Goal: Information Seeking & Learning: Learn about a topic

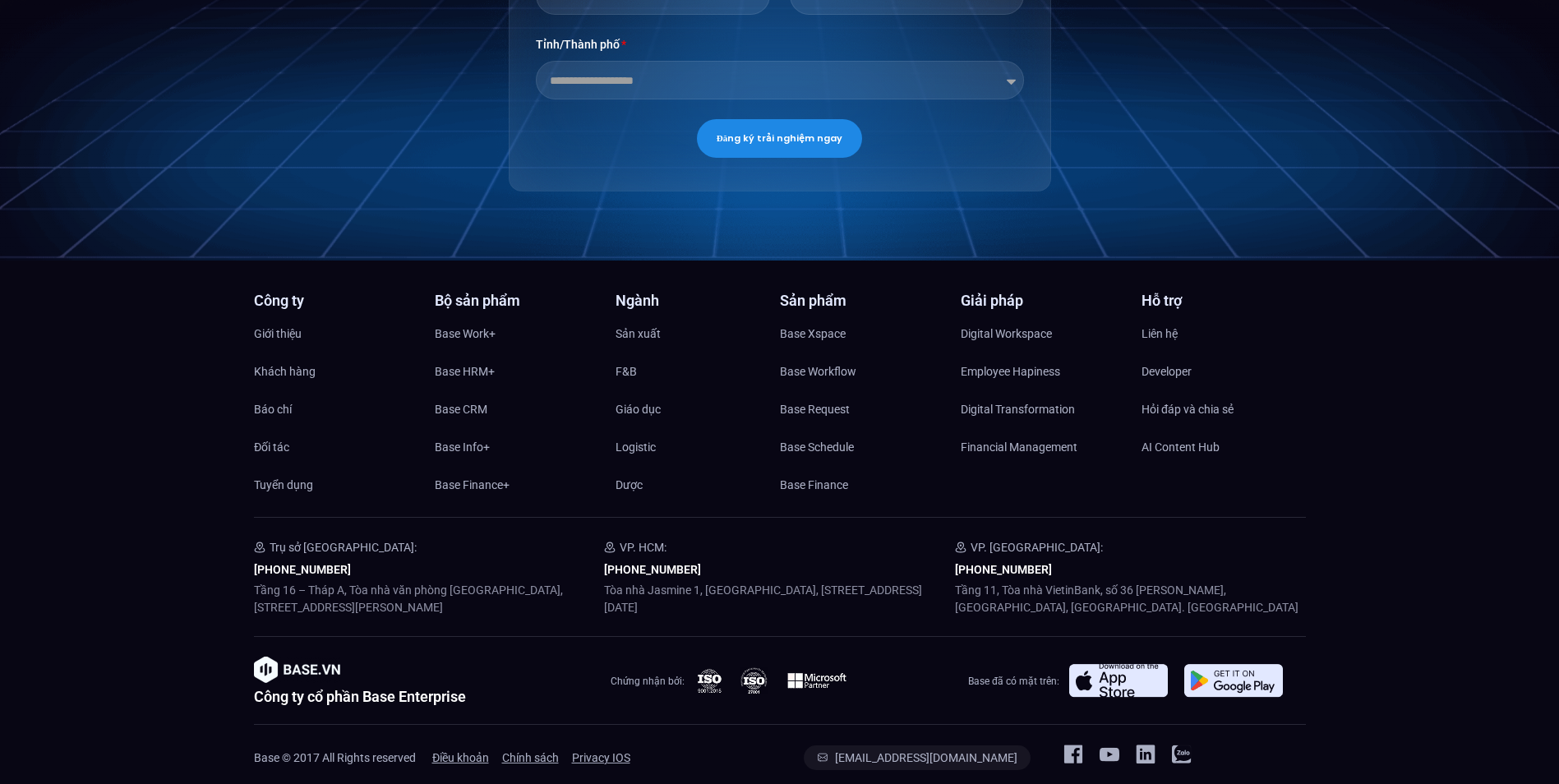
scroll to position [3163, 0]
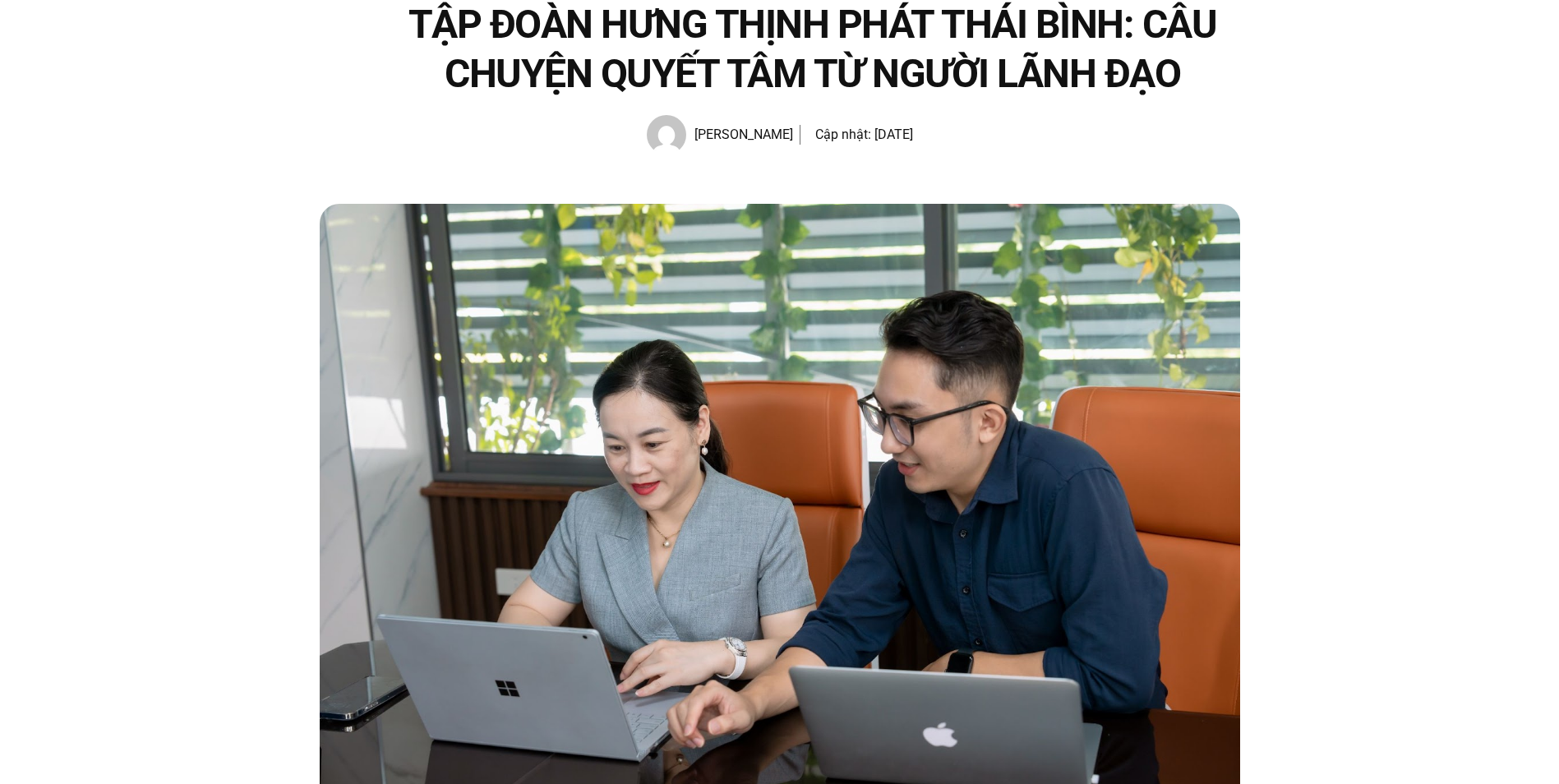
scroll to position [329, 0]
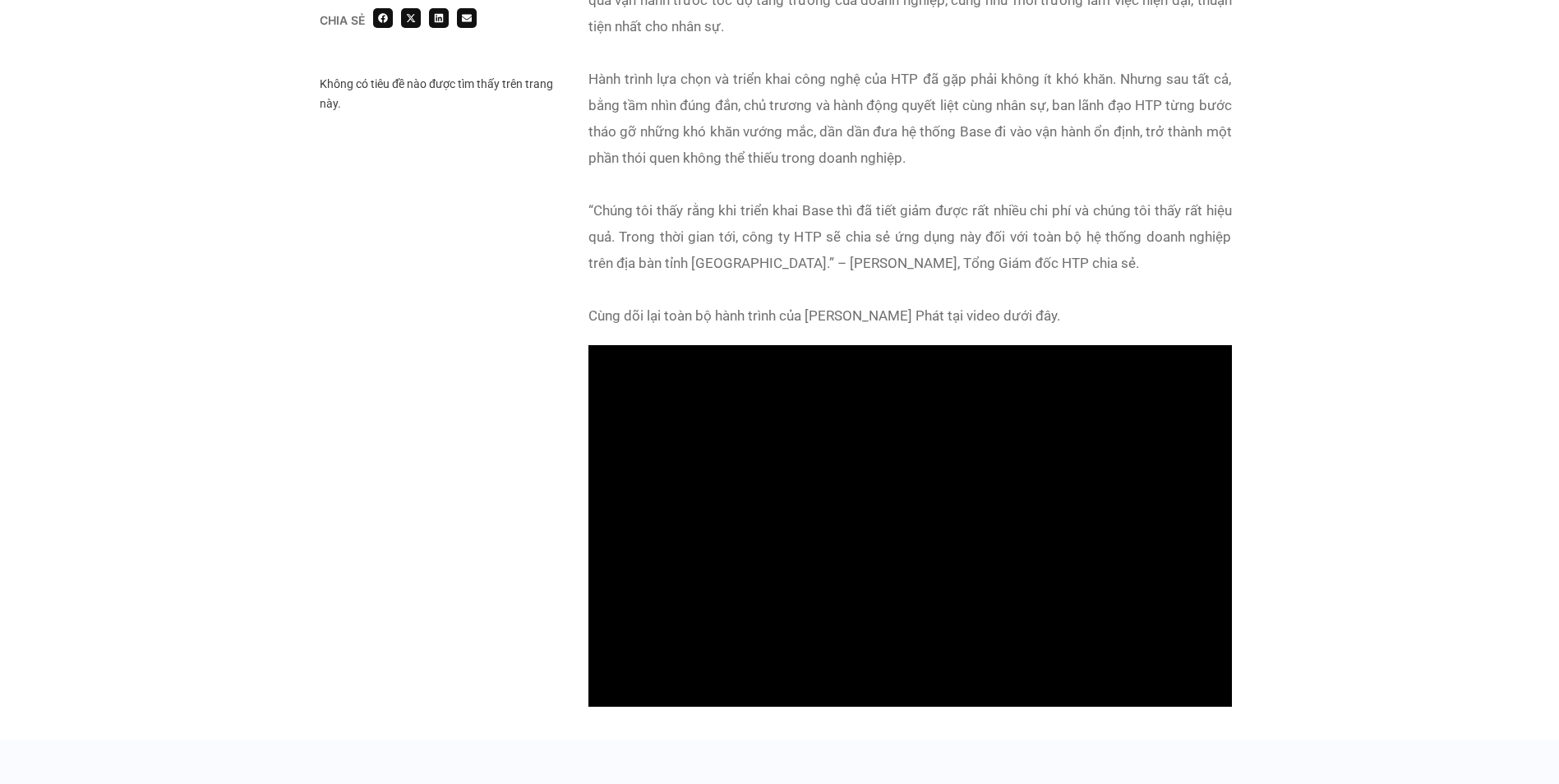
scroll to position [1221, 0]
